Goal: Communication & Community: Answer question/provide support

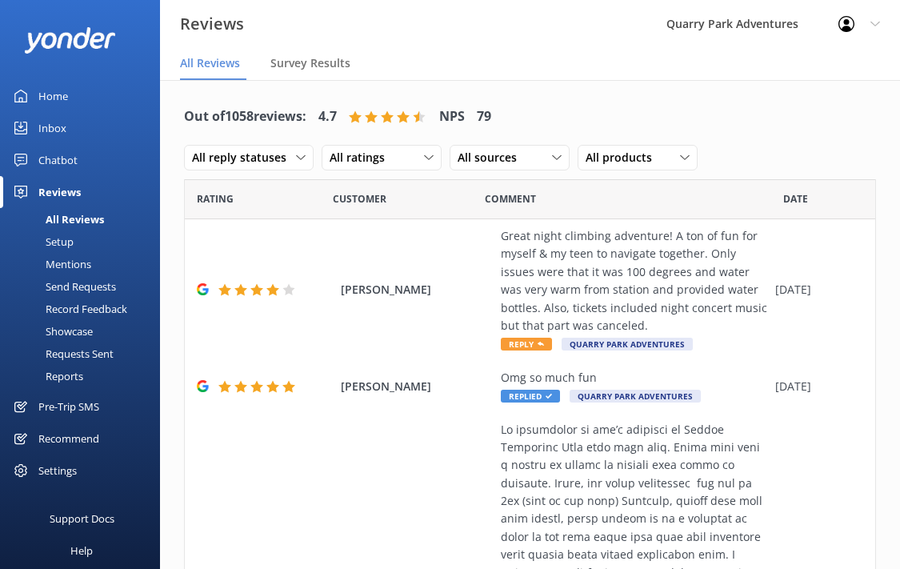
click at [50, 127] on div "Inbox" at bounding box center [52, 128] width 28 height 32
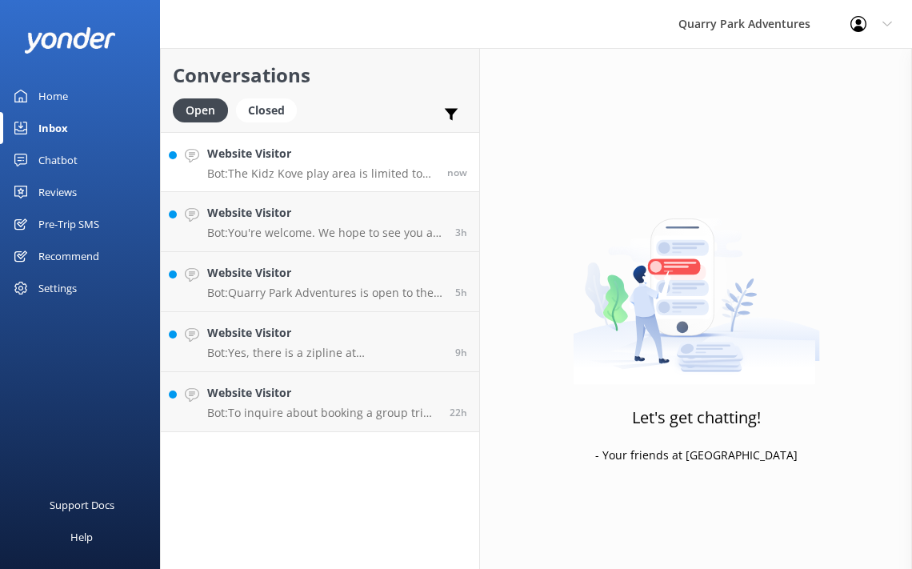
click at [356, 166] on p "Bot: The Kidz Kove play area is limited to ages [DEMOGRAPHIC_DATA] and does not…" at bounding box center [321, 173] width 228 height 14
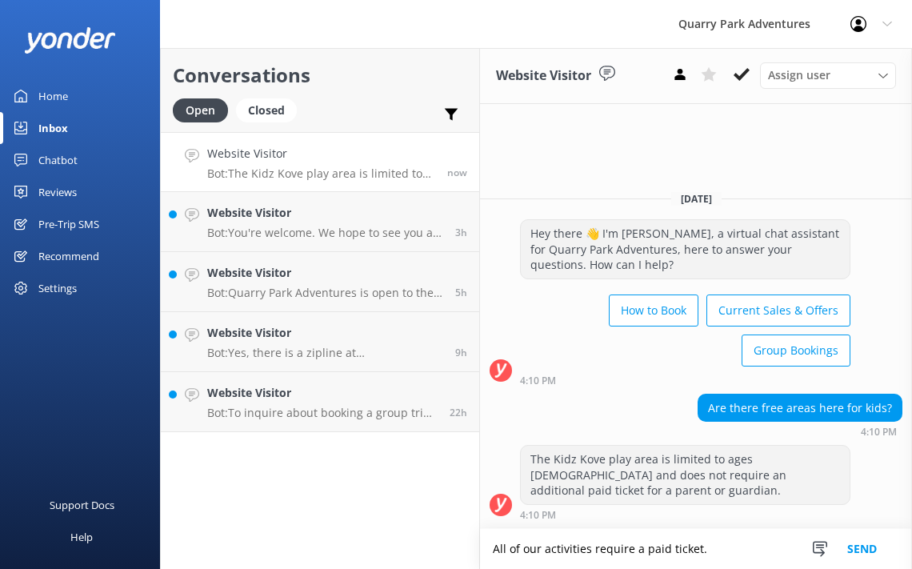
click at [592, 556] on textarea "All of our activities require a paid ticket." at bounding box center [696, 549] width 432 height 40
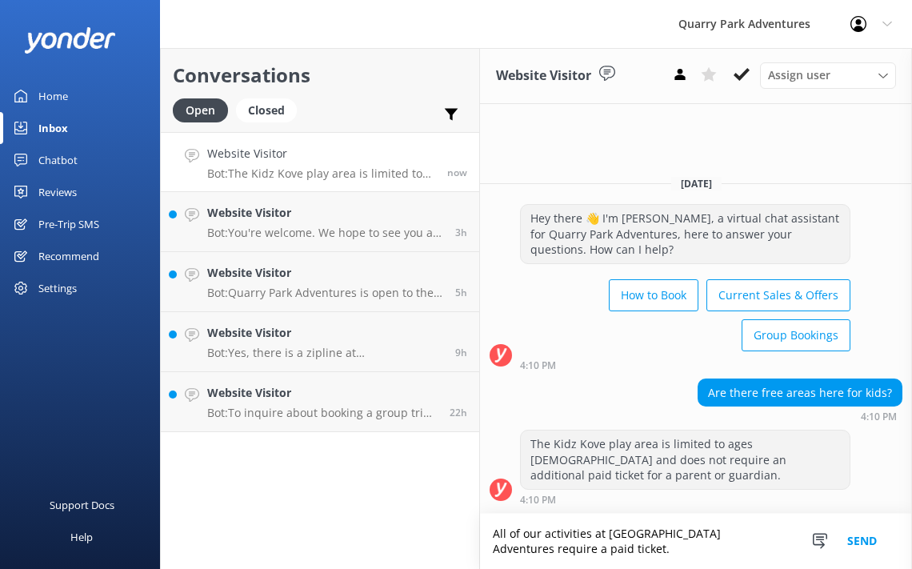
click at [597, 551] on textarea "All of our activities at [GEOGRAPHIC_DATA] Adventures require a paid ticket." at bounding box center [696, 541] width 432 height 55
click at [590, 533] on textarea "All of our activities at [GEOGRAPHIC_DATA] Adventures require a paid ticket to …" at bounding box center [696, 541] width 432 height 55
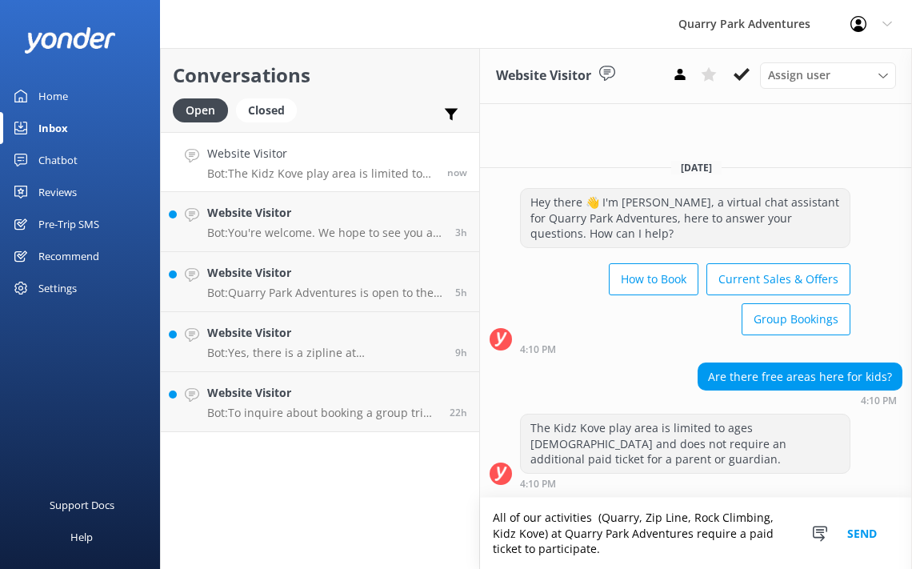
scroll to position [8, 0]
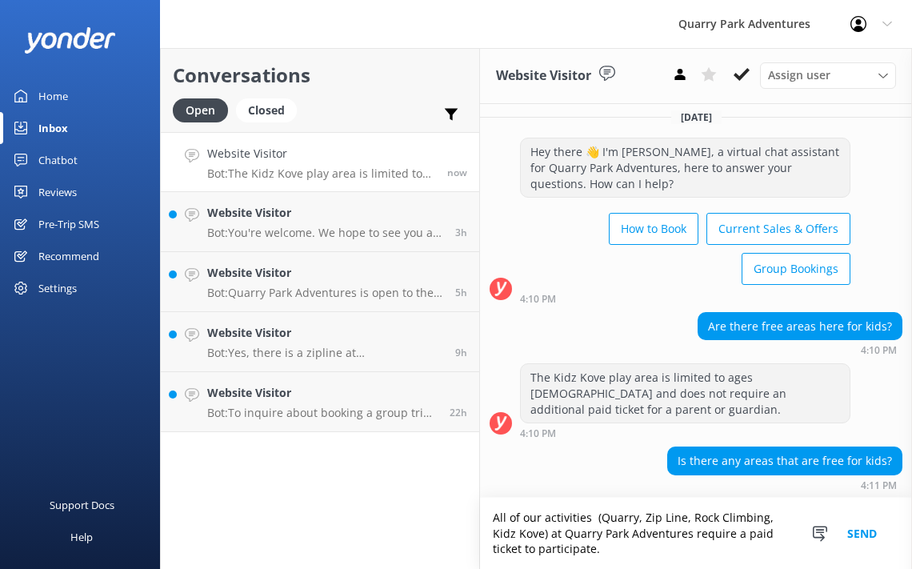
click at [612, 555] on textarea "All of our activities (Quarry, Zip Line, Rock Climbing, Kidz Kove) at Quarry Pa…" at bounding box center [696, 533] width 432 height 71
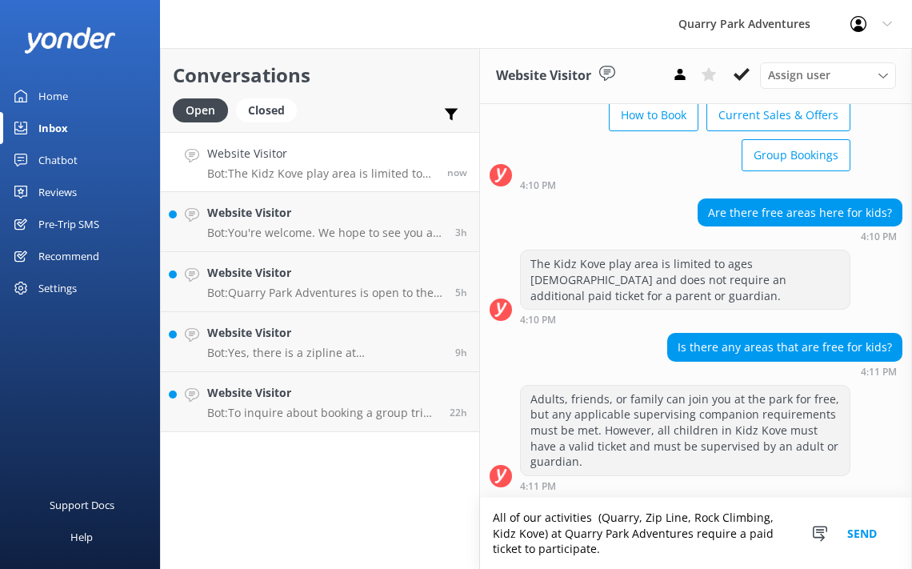
scroll to position [122, 0]
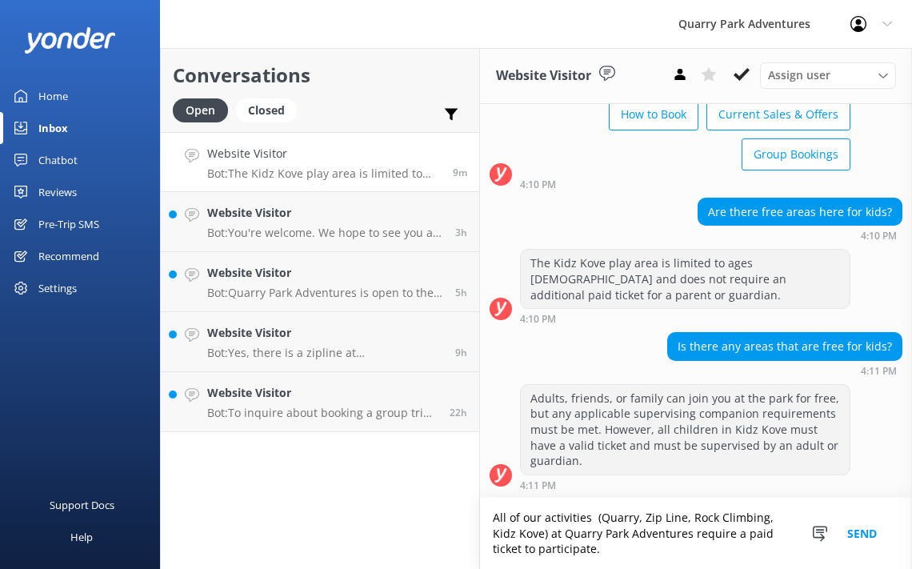
type textarea "All of our activities (Quarry, Zip Line, Rock Climbing, Kidz Kove) at Quarry Pa…"
